Goal: Transaction & Acquisition: Download file/media

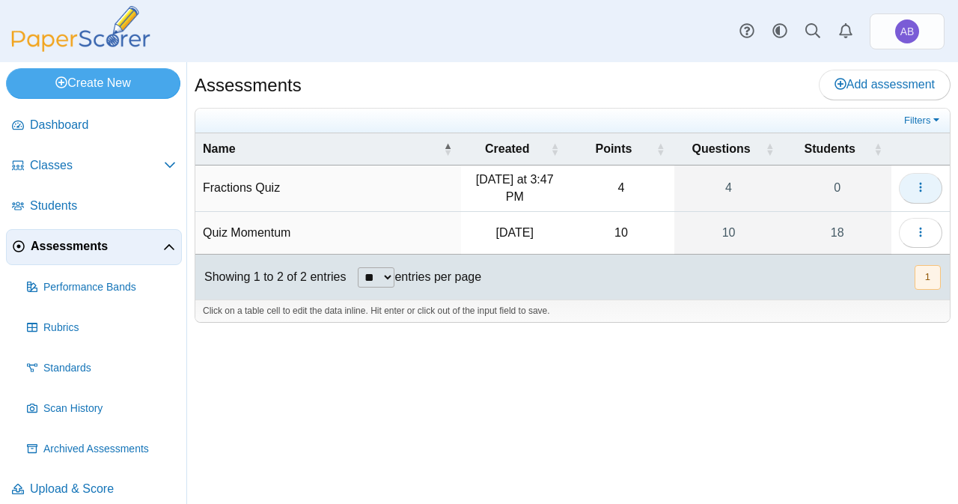
click at [922, 185] on icon "button" at bounding box center [921, 187] width 12 height 12
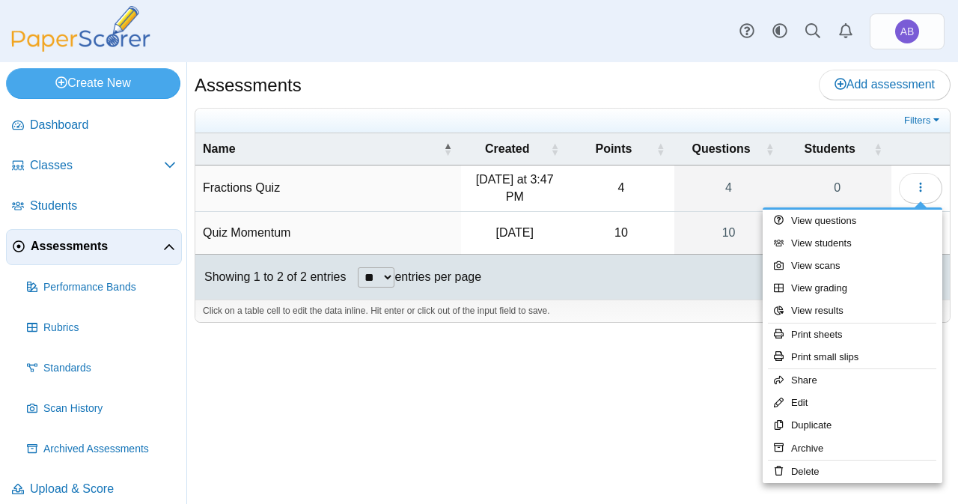
click at [160, 248] on span "Assessments" at bounding box center [97, 246] width 133 height 16
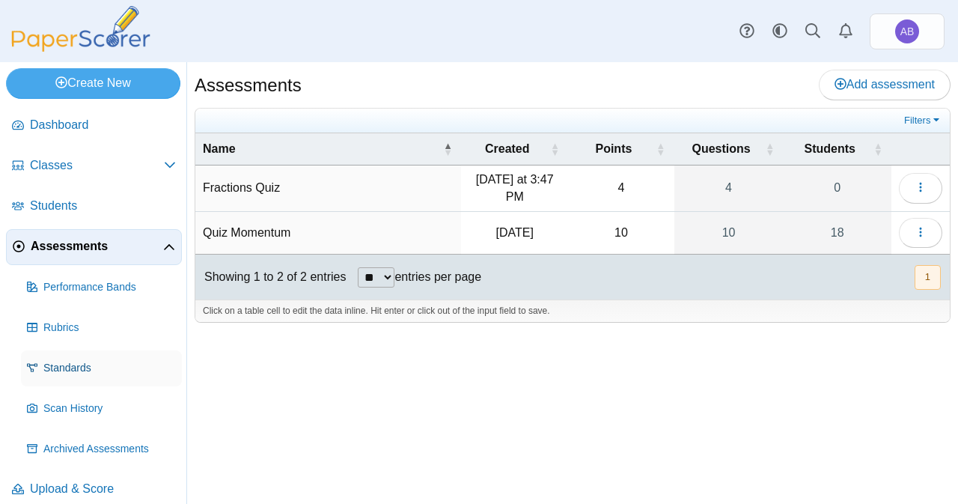
scroll to position [12, 0]
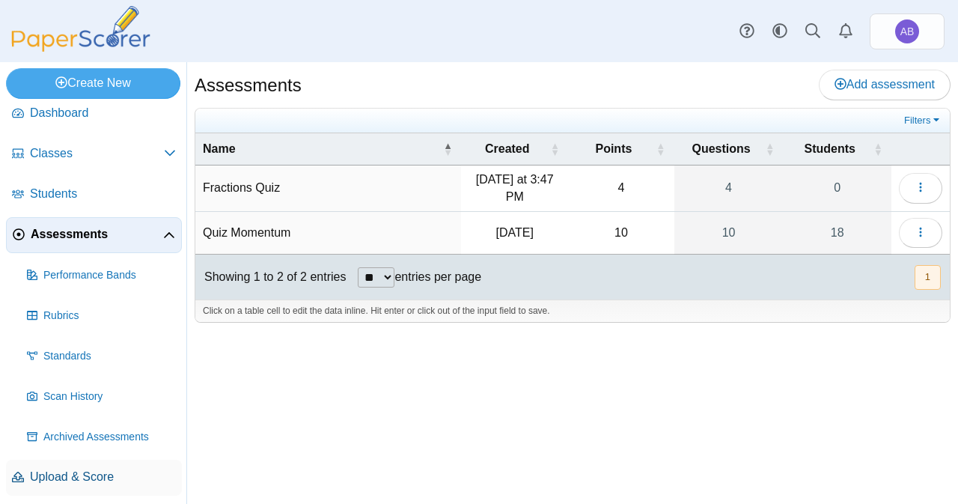
click at [77, 481] on span "Upload & Score" at bounding box center [103, 477] width 146 height 16
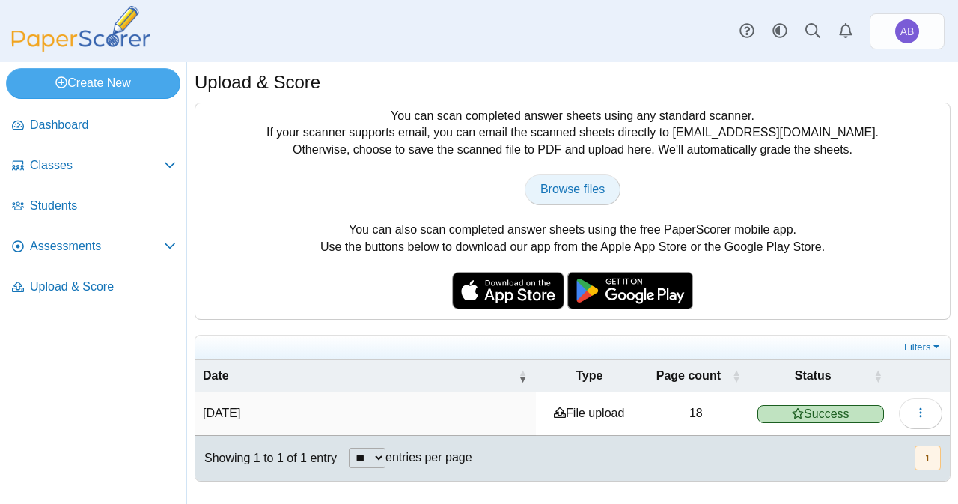
click at [591, 198] on link "Browse files" at bounding box center [573, 189] width 96 height 30
click at [594, 184] on span "Browse files" at bounding box center [572, 189] width 64 height 13
type input "**********"
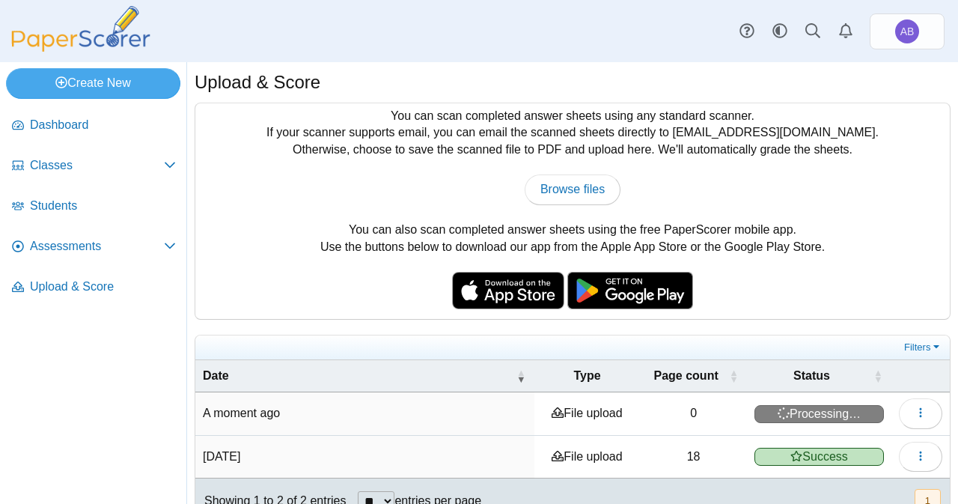
scroll to position [29, 0]
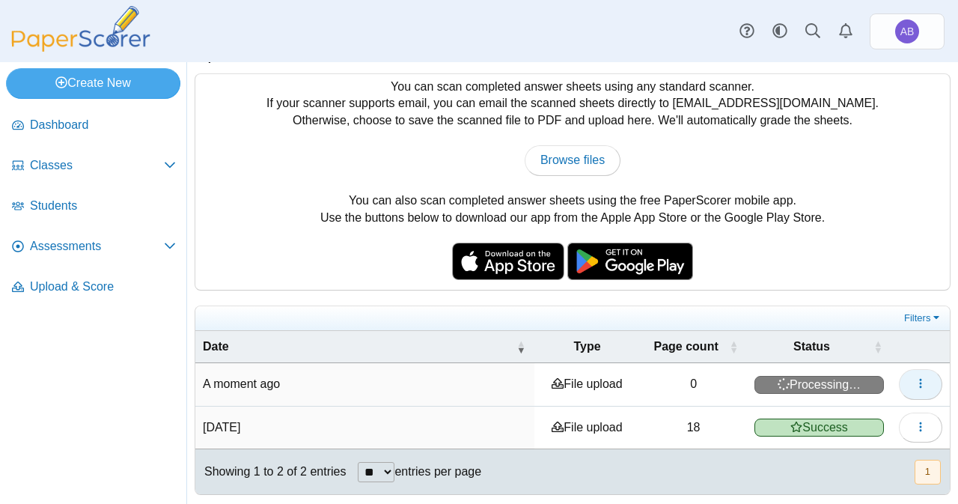
click at [901, 386] on button "button" at bounding box center [920, 384] width 43 height 30
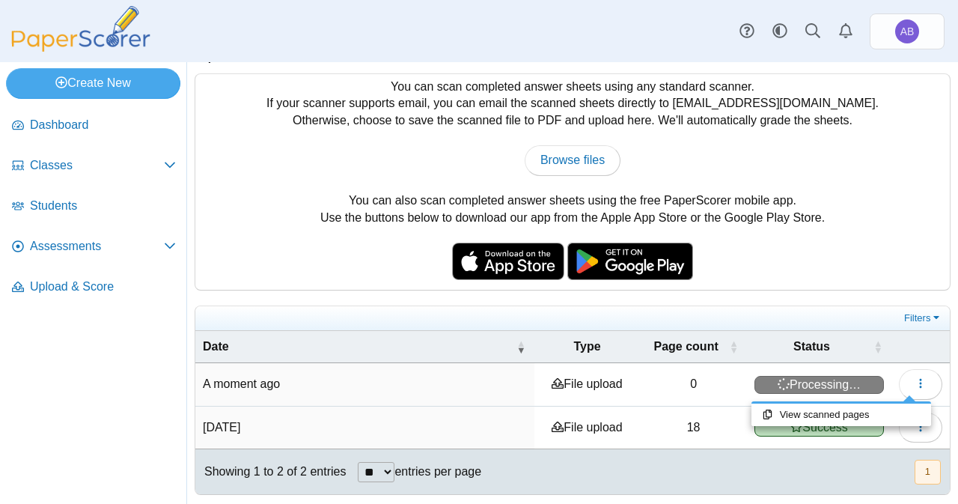
click at [124, 420] on nav "Dashboard Classes" at bounding box center [93, 303] width 186 height 402
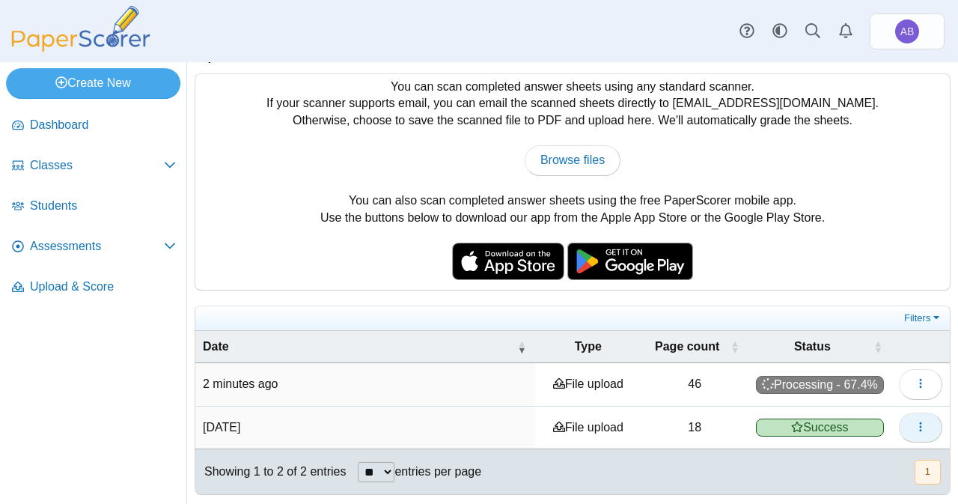
click at [918, 419] on button "button" at bounding box center [920, 427] width 43 height 30
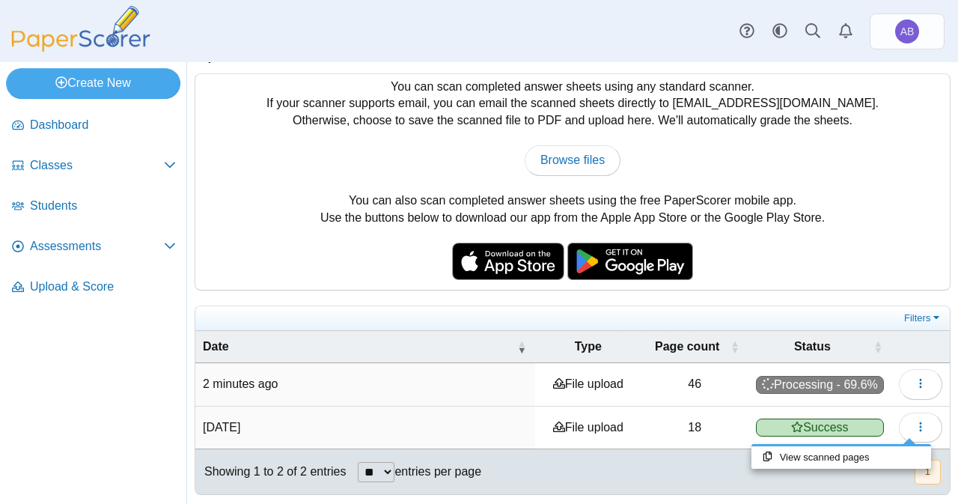
click at [119, 384] on nav "Dashboard Classes" at bounding box center [93, 303] width 186 height 402
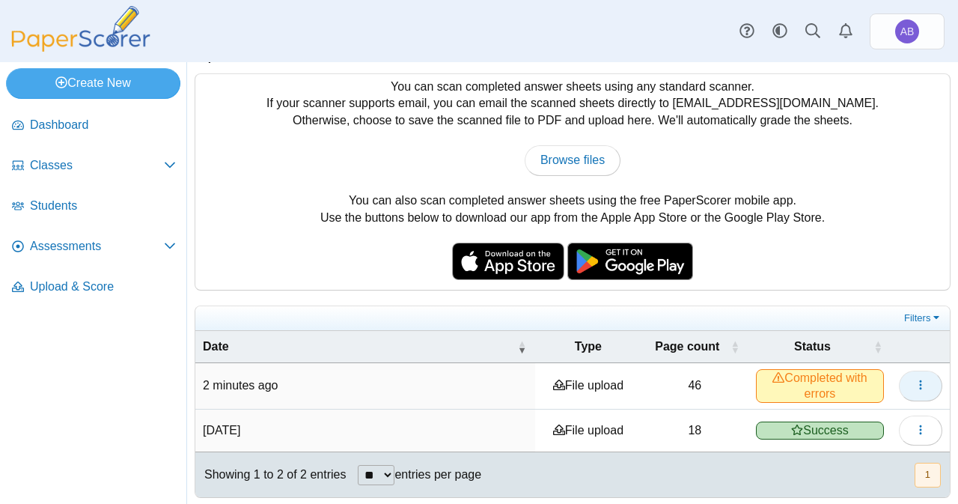
click at [917, 381] on button "button" at bounding box center [920, 386] width 43 height 30
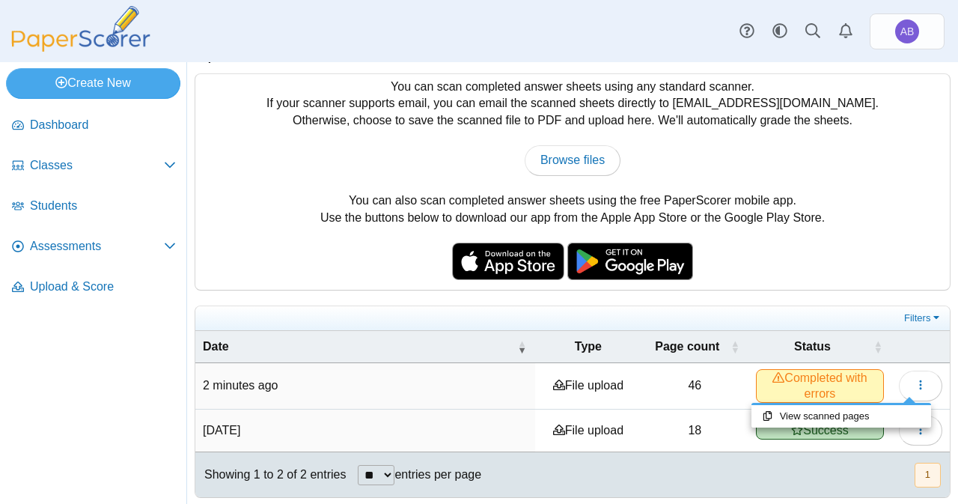
click at [666, 380] on td "46" at bounding box center [695, 386] width 107 height 46
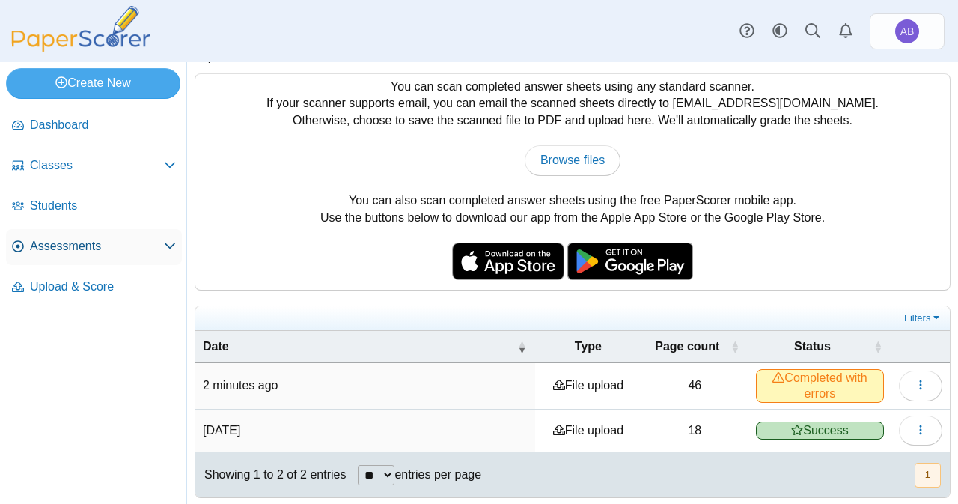
click at [102, 239] on span "Assessments" at bounding box center [97, 246] width 134 height 16
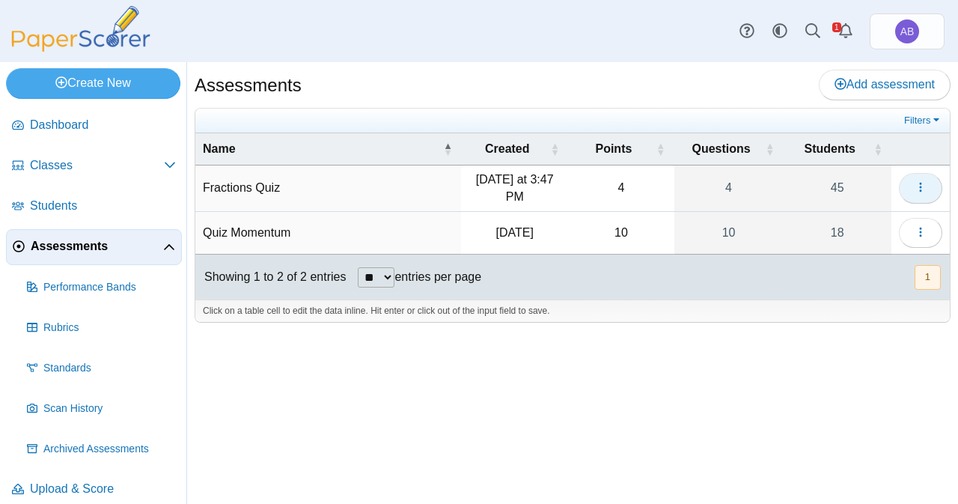
click at [922, 182] on icon "button" at bounding box center [921, 187] width 12 height 12
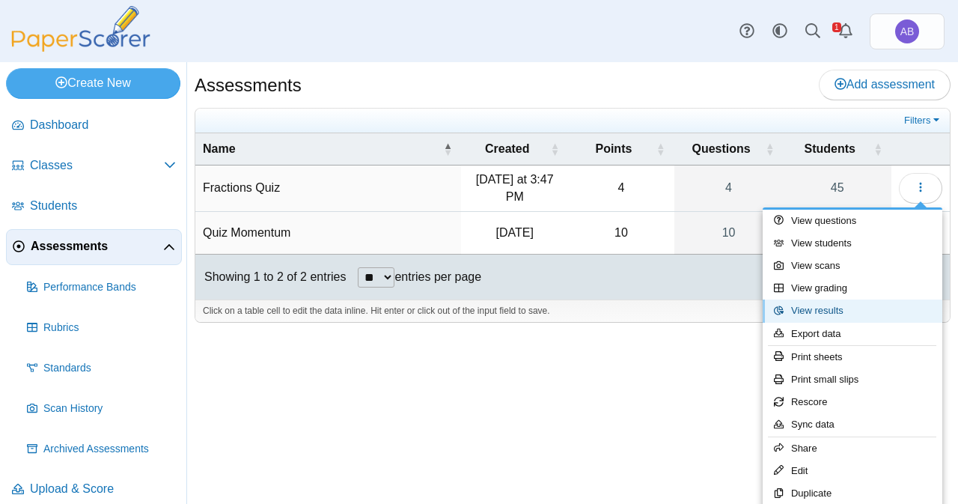
click at [822, 305] on link "View results" at bounding box center [853, 310] width 180 height 22
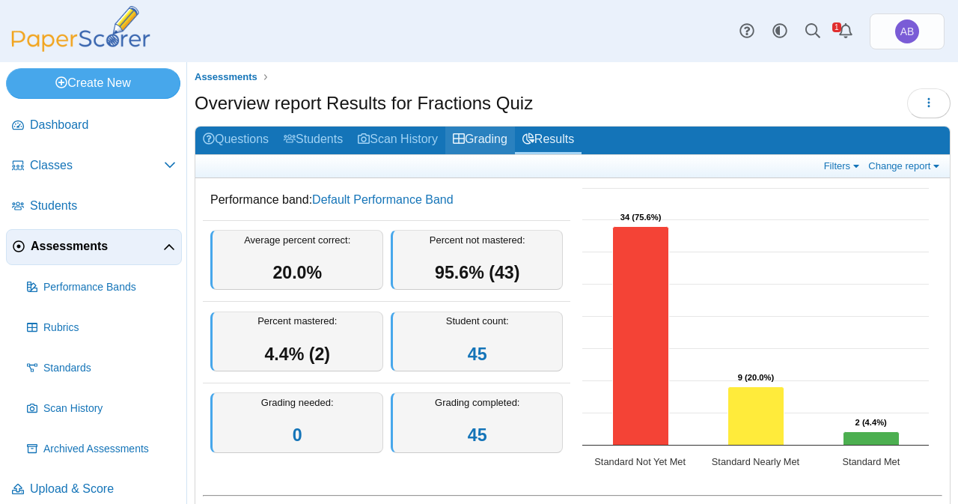
click at [495, 134] on link "Grading" at bounding box center [480, 141] width 70 height 28
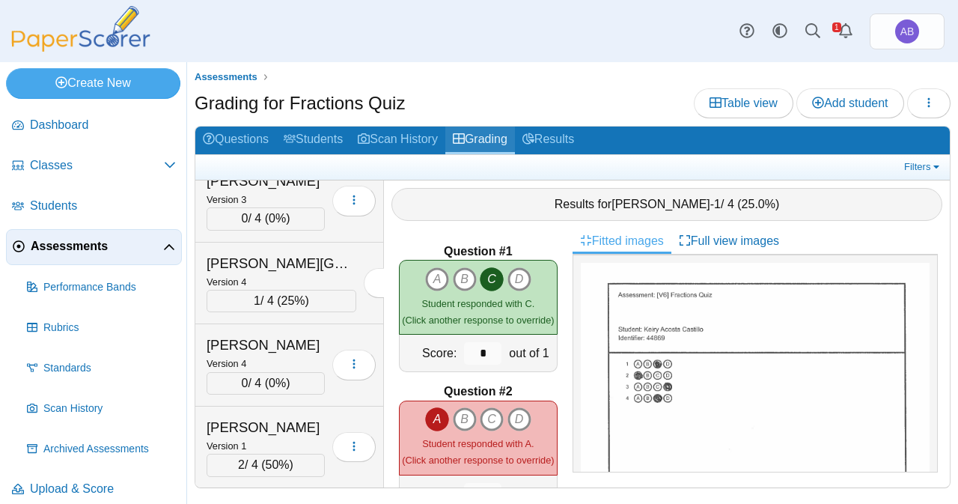
scroll to position [1174, 0]
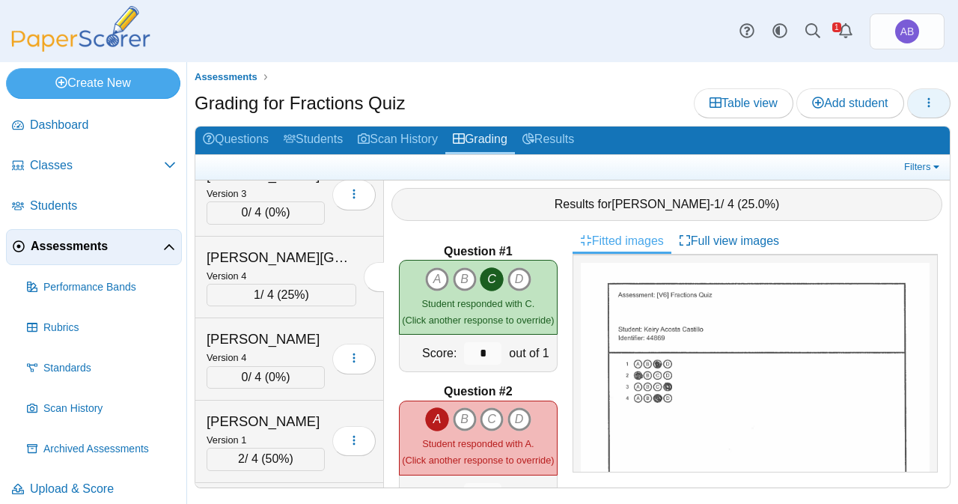
click at [948, 101] on button "button" at bounding box center [928, 103] width 43 height 30
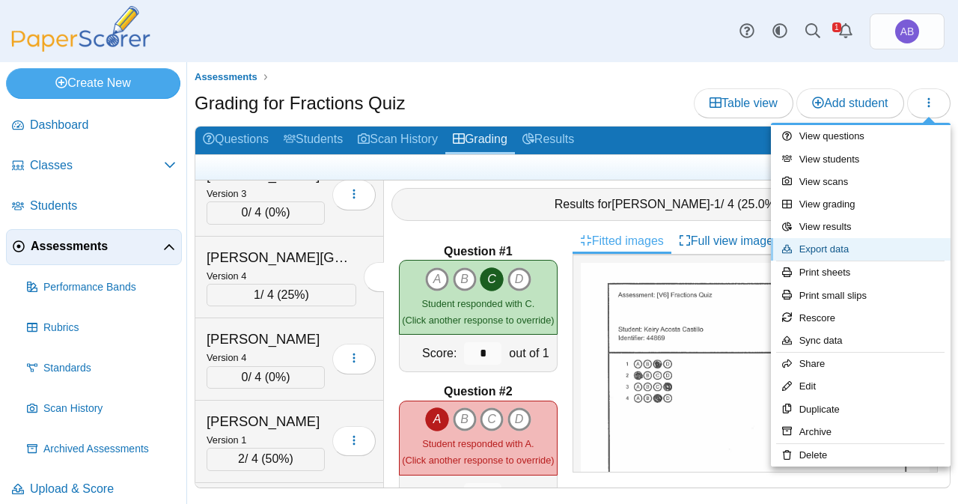
click at [852, 245] on link "Export data" at bounding box center [861, 249] width 180 height 22
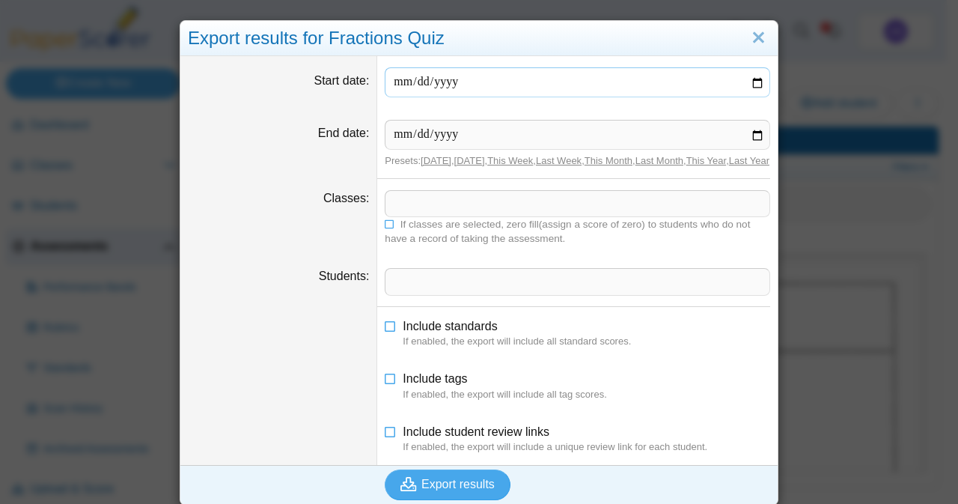
click at [449, 84] on input "Start date" at bounding box center [578, 82] width 386 height 30
click at [431, 162] on link "[DATE]" at bounding box center [436, 160] width 31 height 11
type input "**********"
click at [514, 162] on link "This Week" at bounding box center [510, 160] width 46 height 11
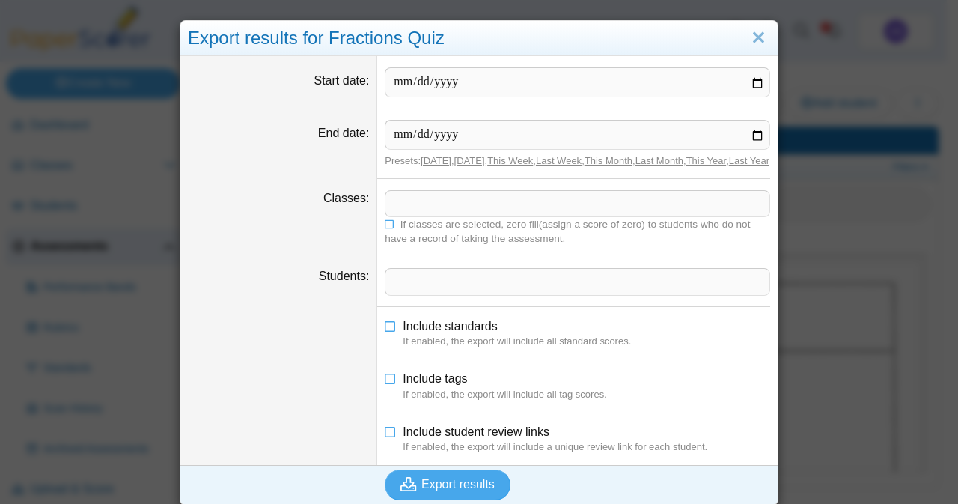
type input "**********"
click at [427, 216] on span at bounding box center [578, 203] width 384 height 25
click at [546, 257] on dd "​ If classes are selected, zero fill(assign a score of zero) to students who do…" at bounding box center [577, 218] width 400 height 78
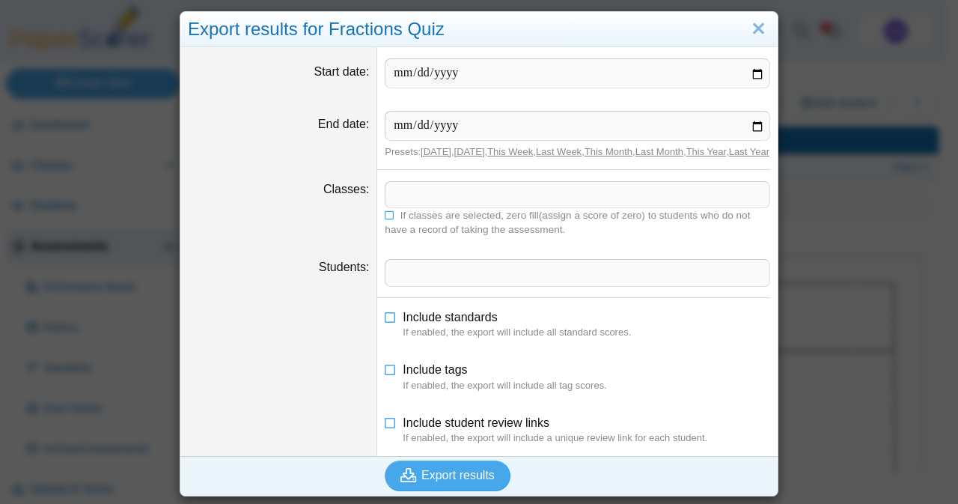
scroll to position [19, 0]
click at [460, 471] on span "Export results" at bounding box center [457, 475] width 73 height 13
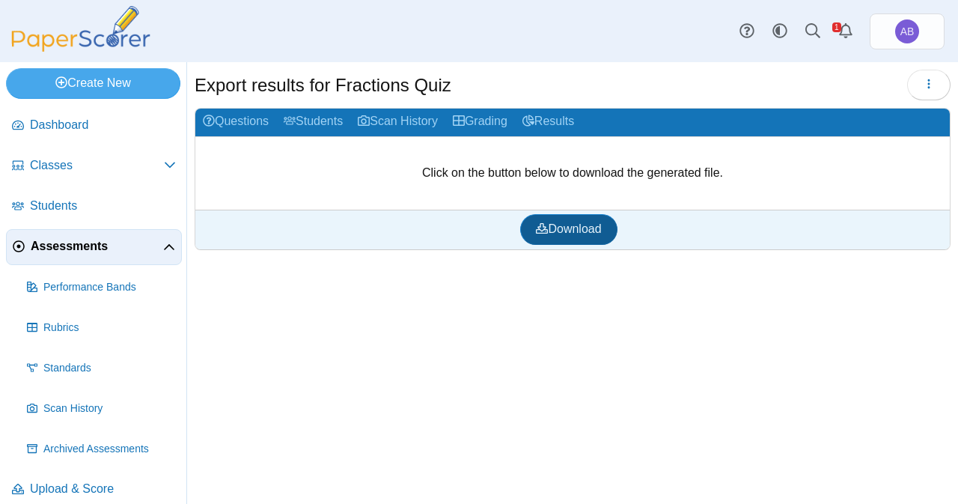
click at [571, 224] on span "Download" at bounding box center [568, 228] width 65 height 13
